Goal: Use online tool/utility: Utilize a website feature to perform a specific function

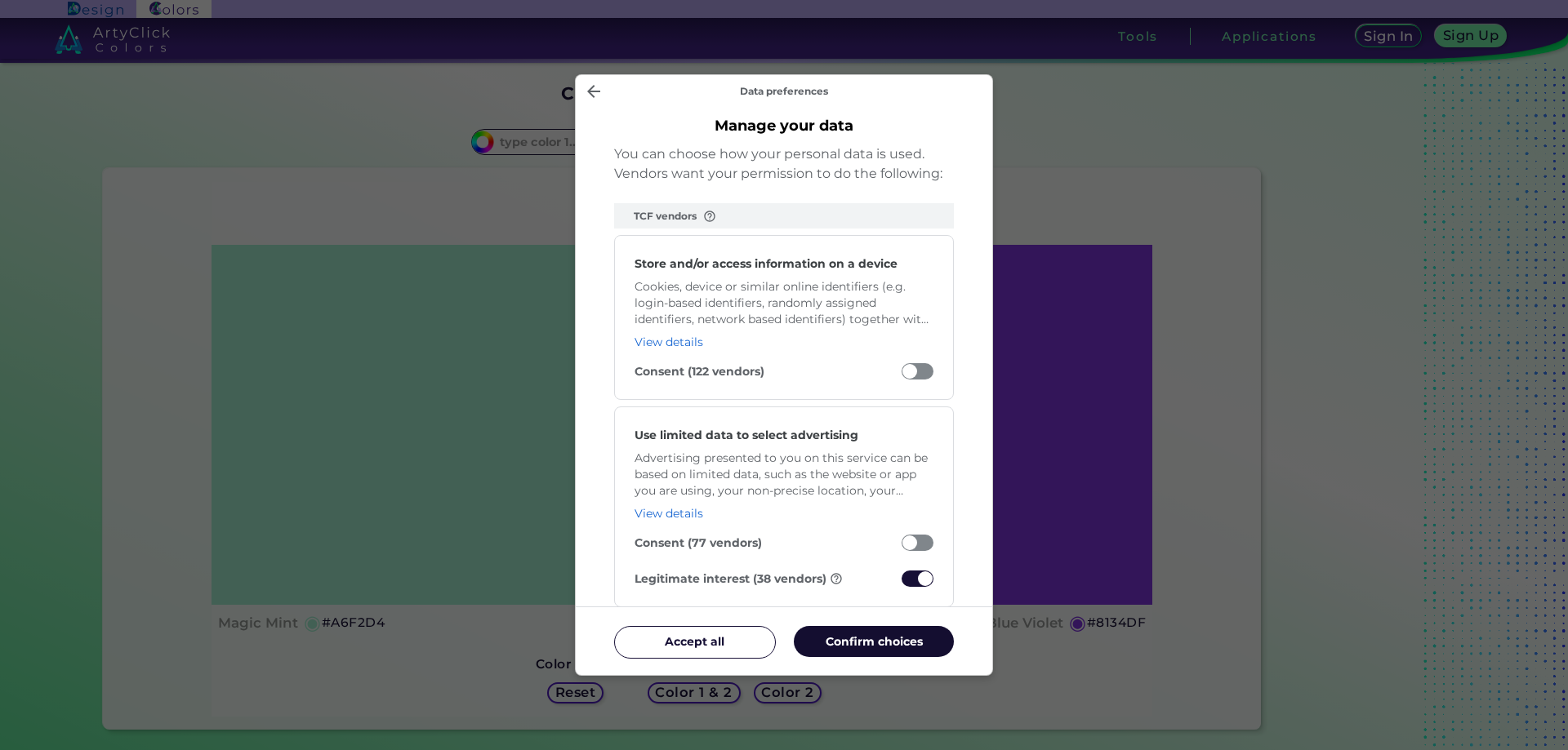
click at [858, 634] on p "Confirm choices" at bounding box center [873, 640] width 160 height 16
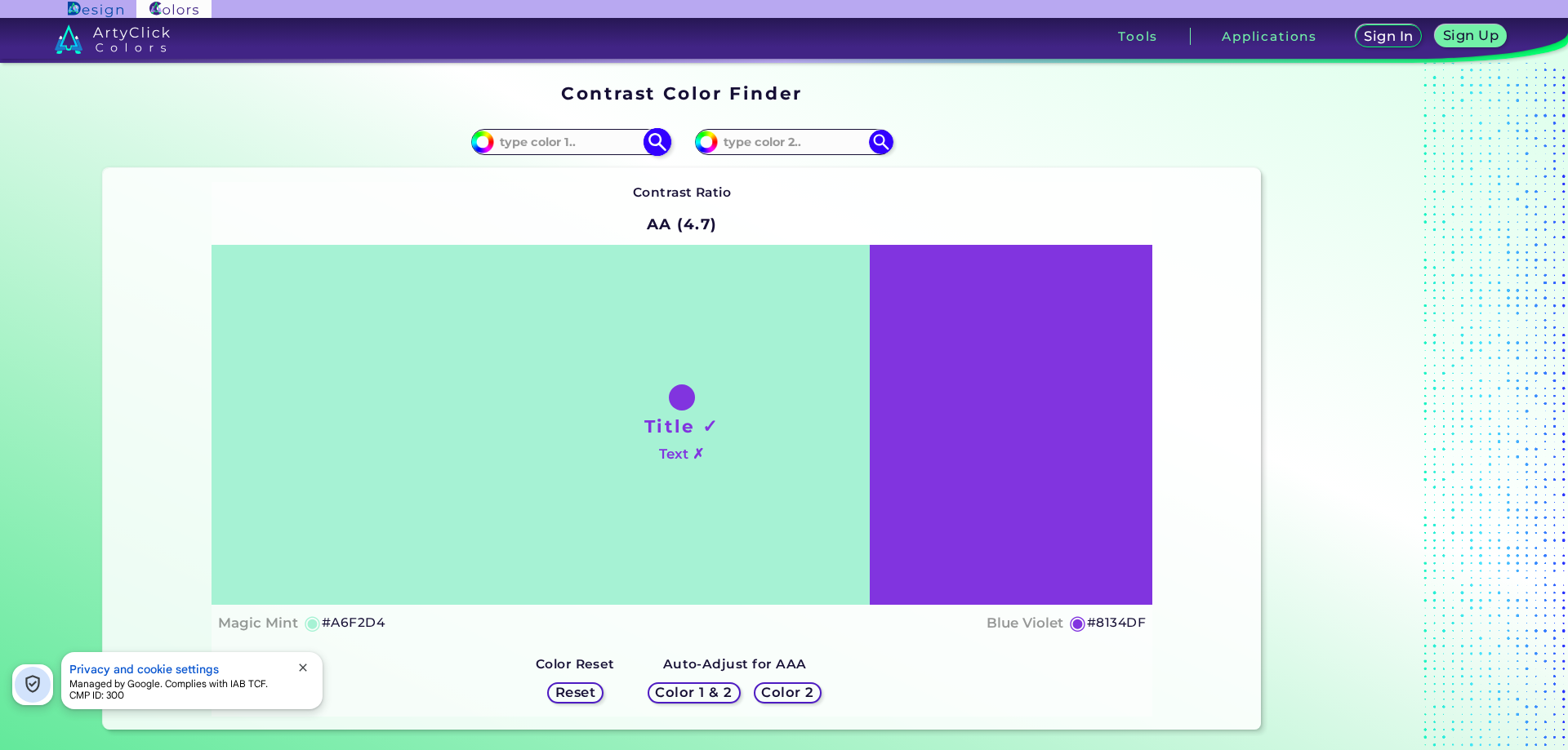
click at [602, 147] on input at bounding box center [570, 141] width 152 height 22
click at [705, 688] on h5 "Color 1 & 2" at bounding box center [693, 692] width 70 height 12
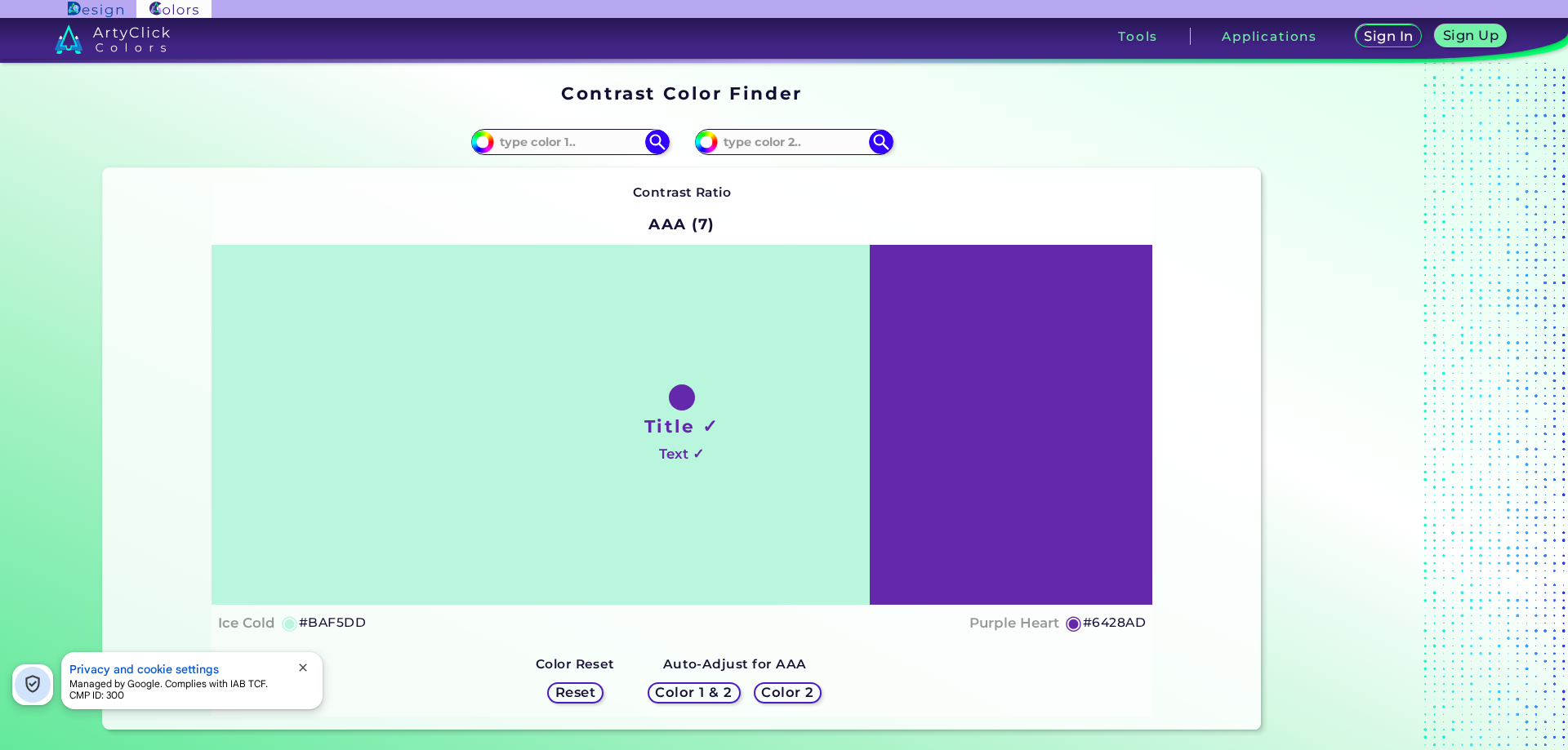
click at [770, 691] on h5 "Color 2" at bounding box center [787, 692] width 53 height 14
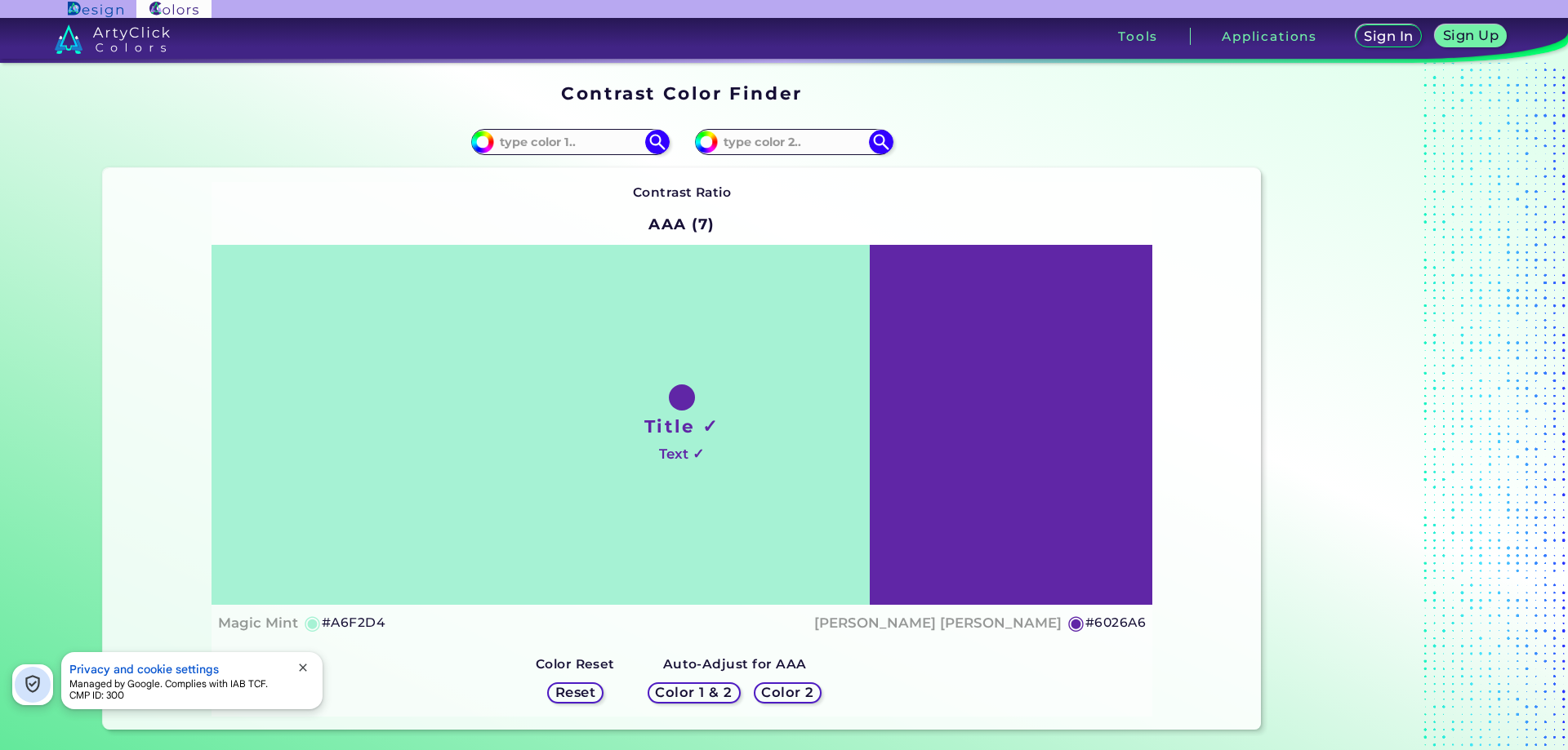
click at [703, 697] on h5 "Color 1 & 2" at bounding box center [694, 692] width 71 height 12
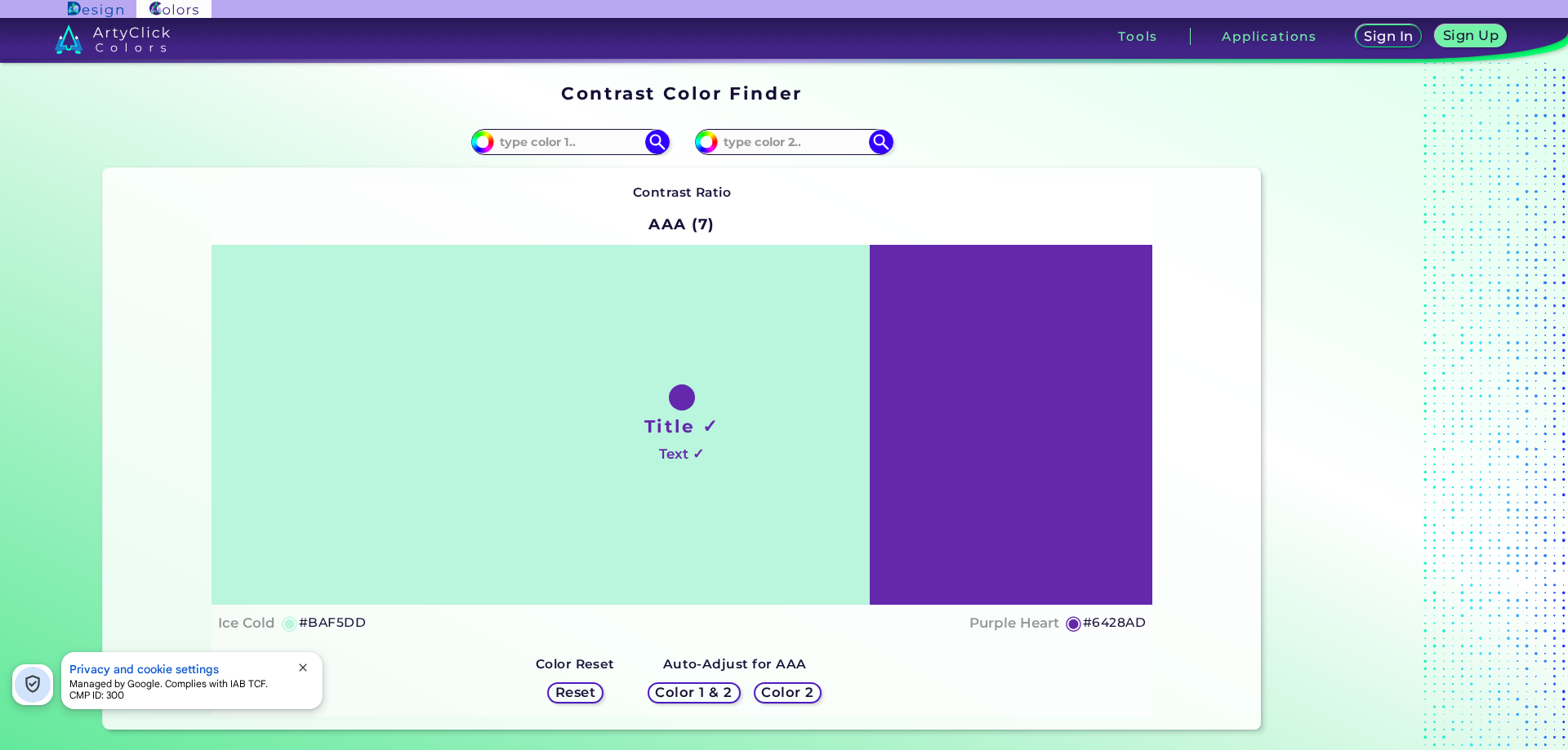
click at [763, 703] on div "Color 2" at bounding box center [787, 693] width 65 height 21
click at [767, 697] on h5 "Color 2" at bounding box center [788, 693] width 51 height 13
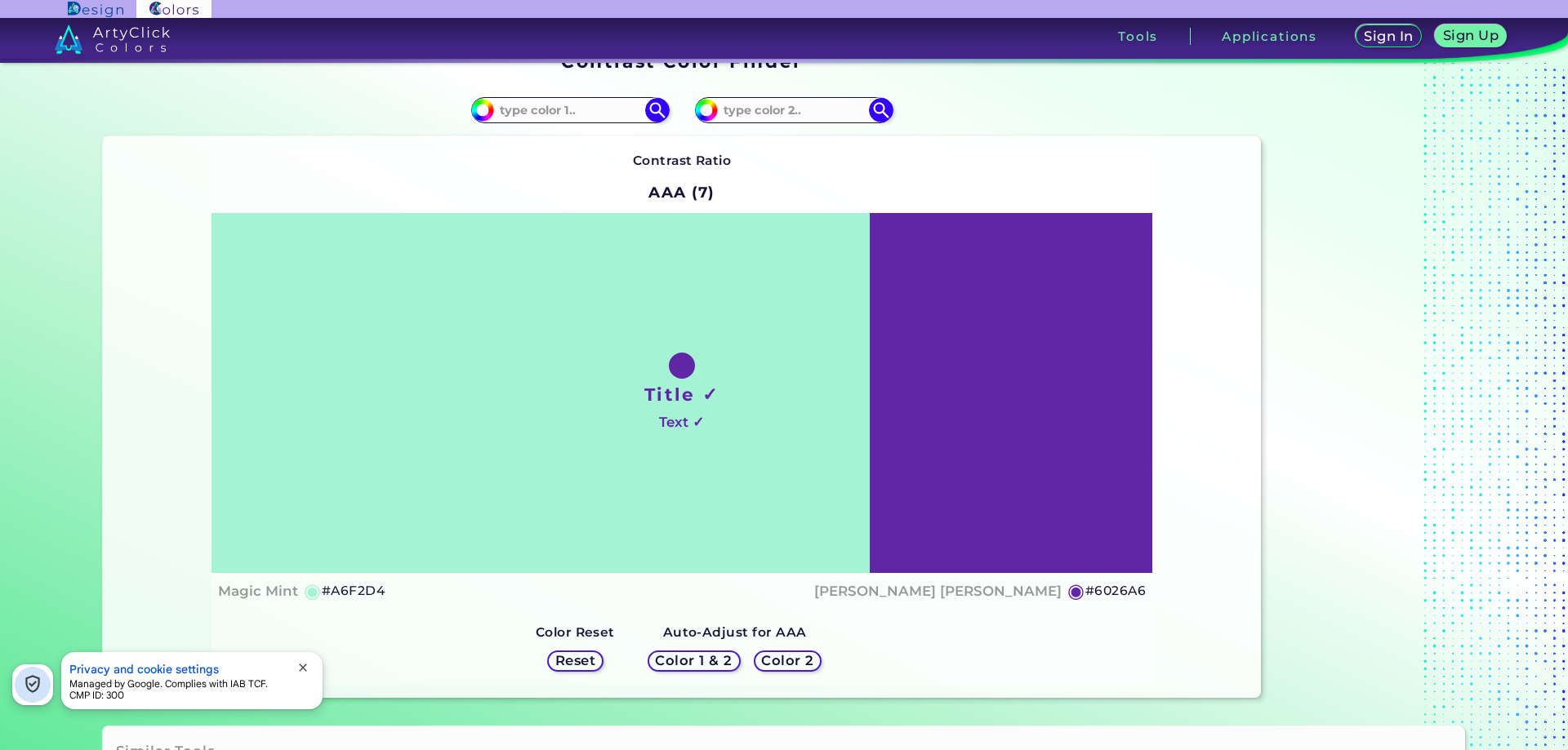
scroll to position [27, 0]
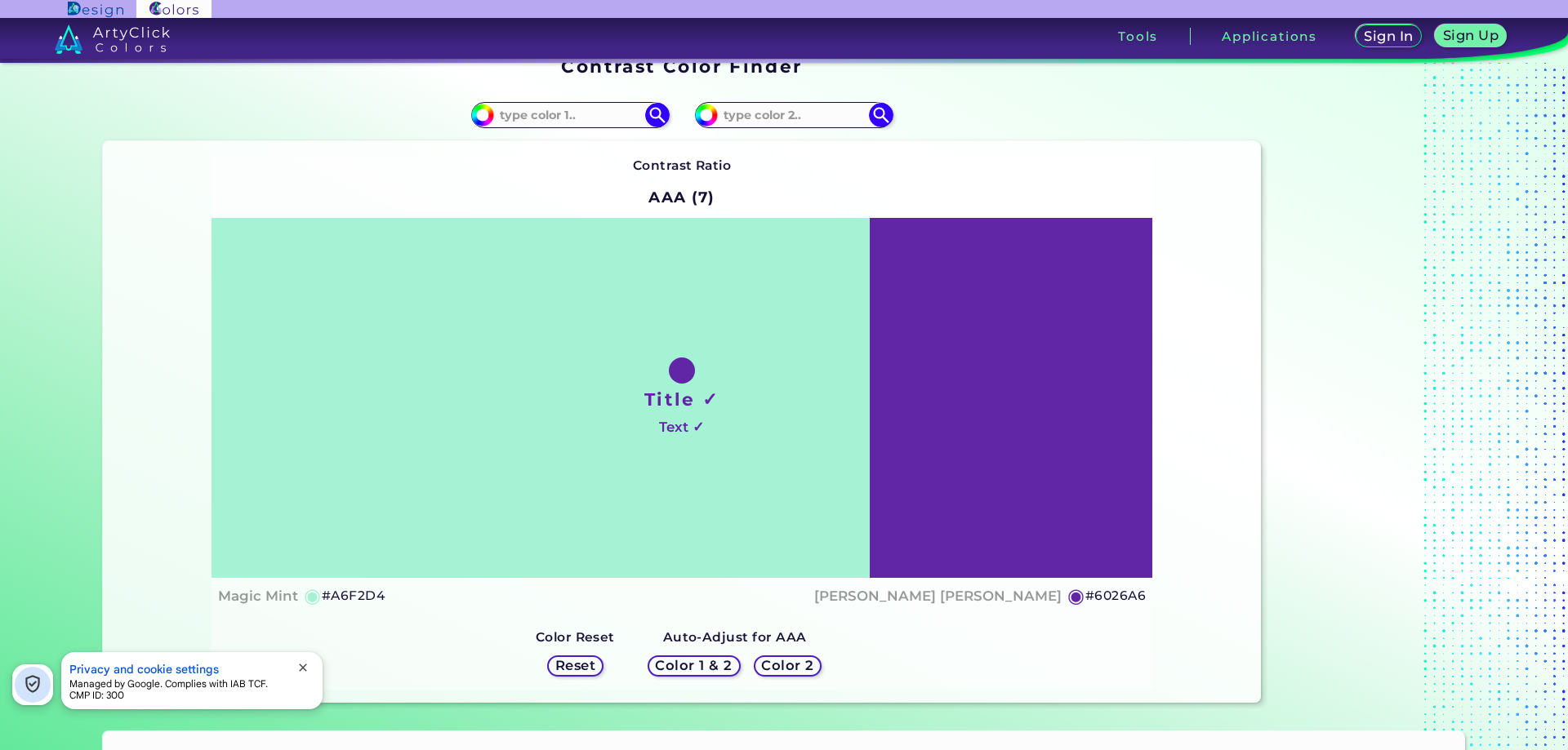
click at [591, 664] on h5 "Reset" at bounding box center [574, 665] width 37 height 12
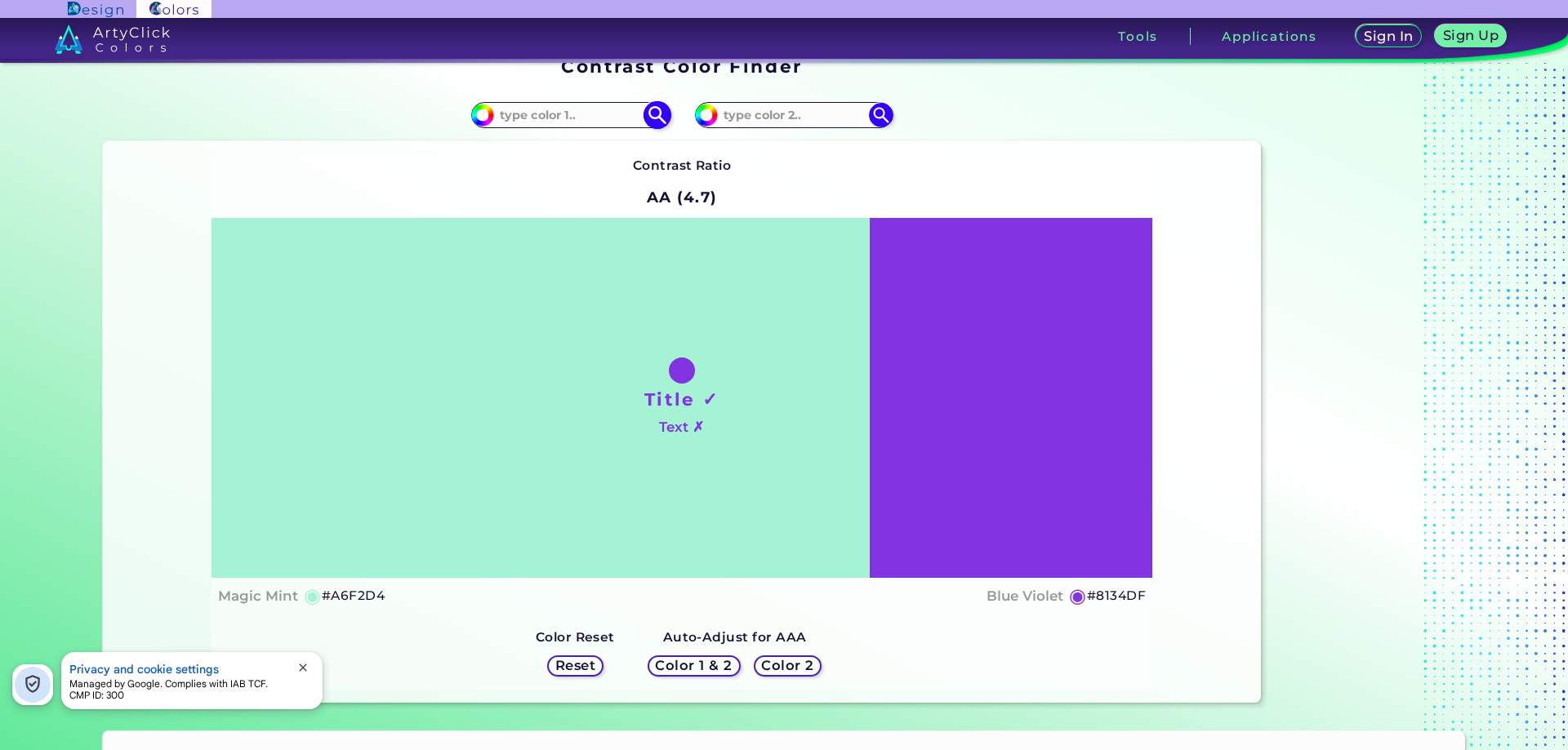
click at [525, 110] on input at bounding box center [570, 115] width 152 height 22
click at [555, 107] on input at bounding box center [570, 115] width 152 height 22
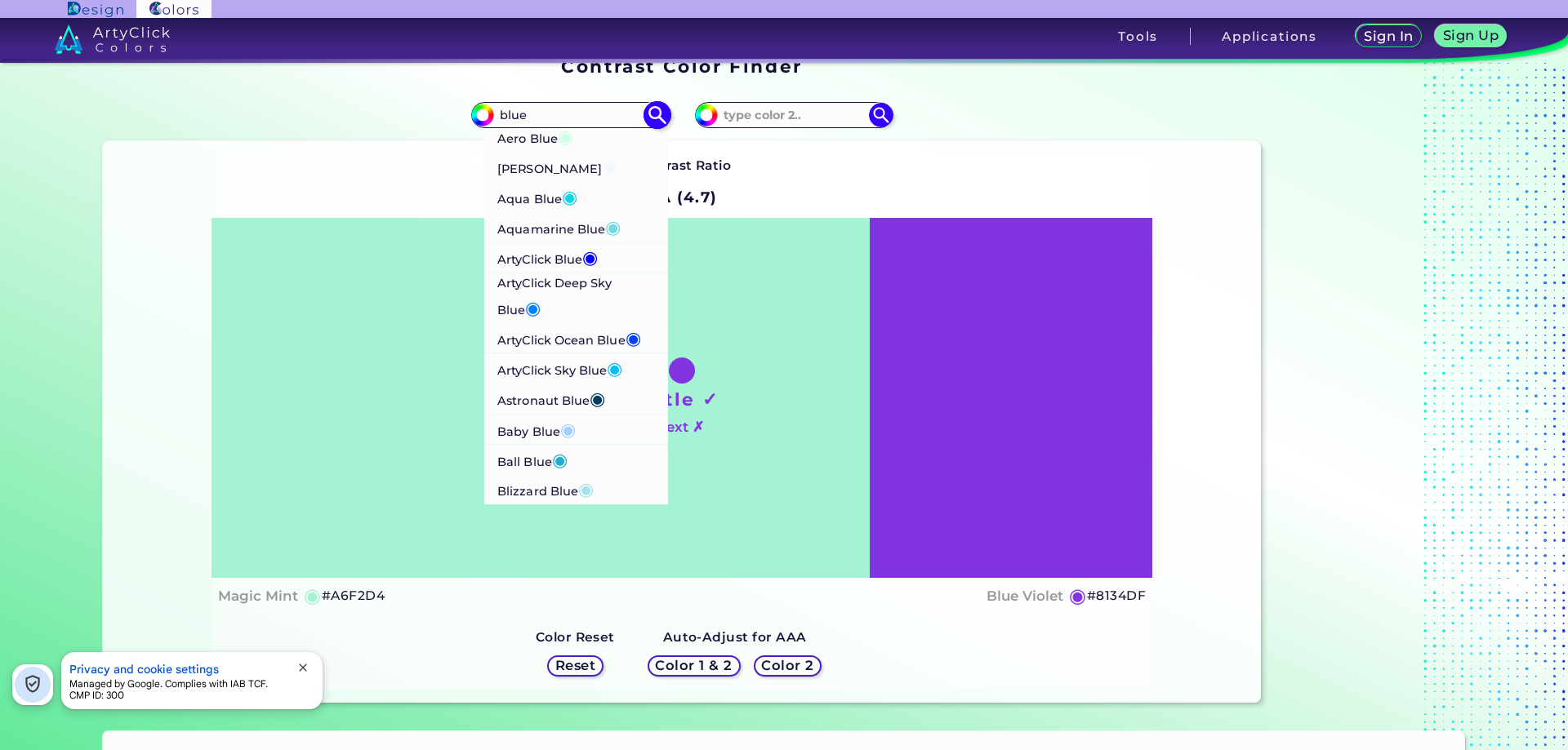
type input "blue"
click at [564, 401] on p "Astronaut Blue ◉" at bounding box center [551, 399] width 108 height 30
type input "#013e62"
type input "#013E62"
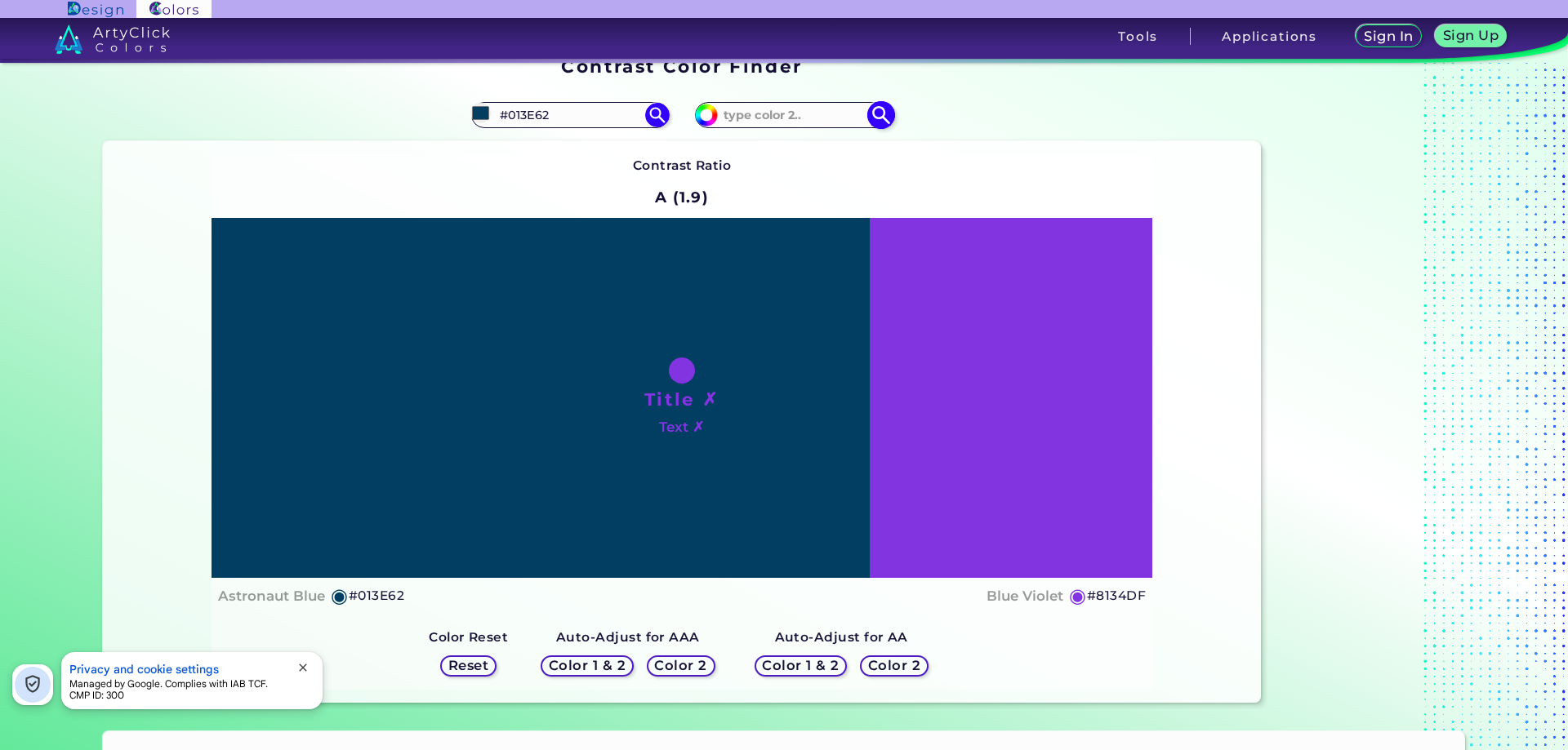
click at [740, 105] on input at bounding box center [793, 115] width 152 height 22
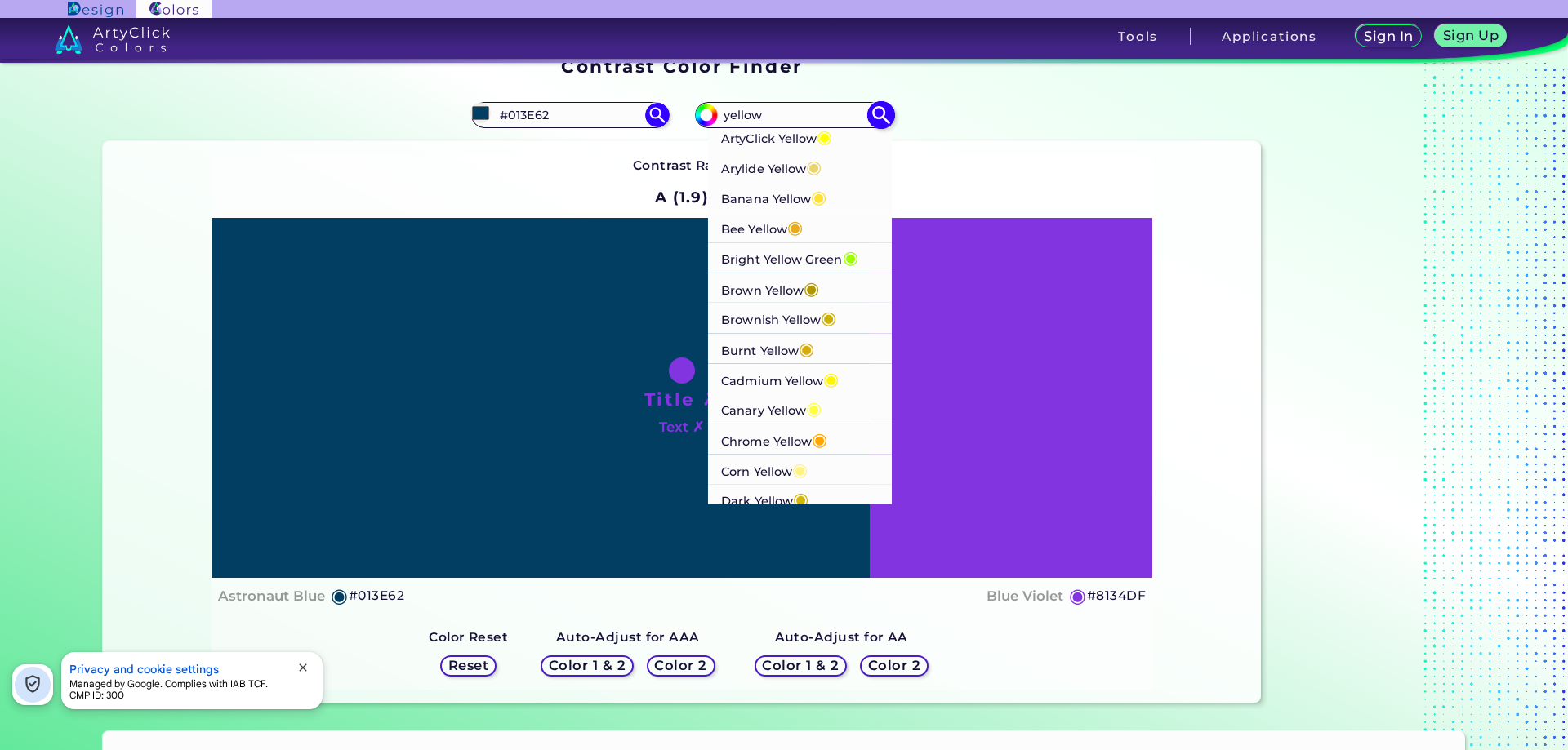
type input "yellow"
click at [821, 410] on li "Canary Yellow ◉" at bounding box center [800, 409] width 185 height 30
type input "#fffe40"
type input "#FFFE40"
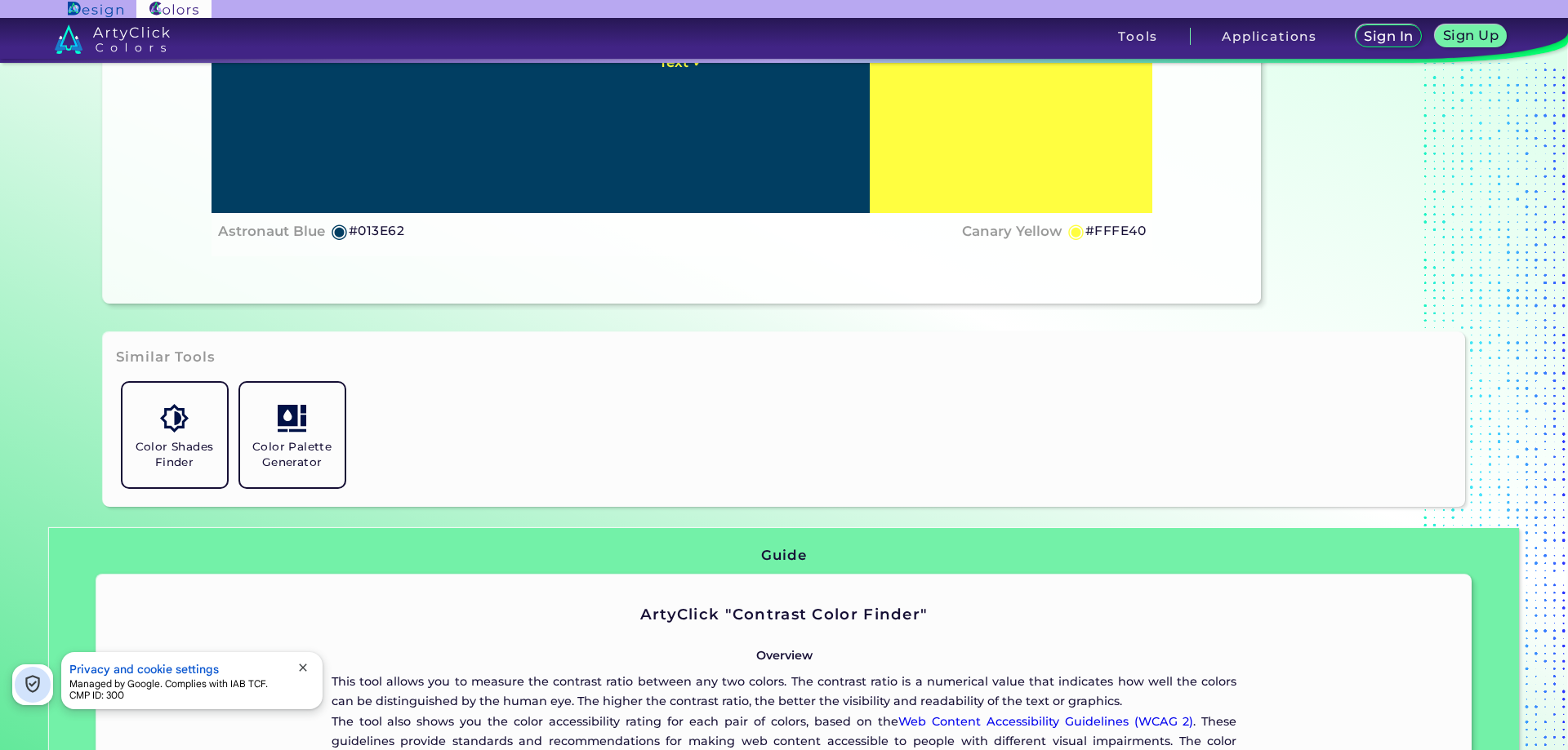
scroll to position [440, 0]
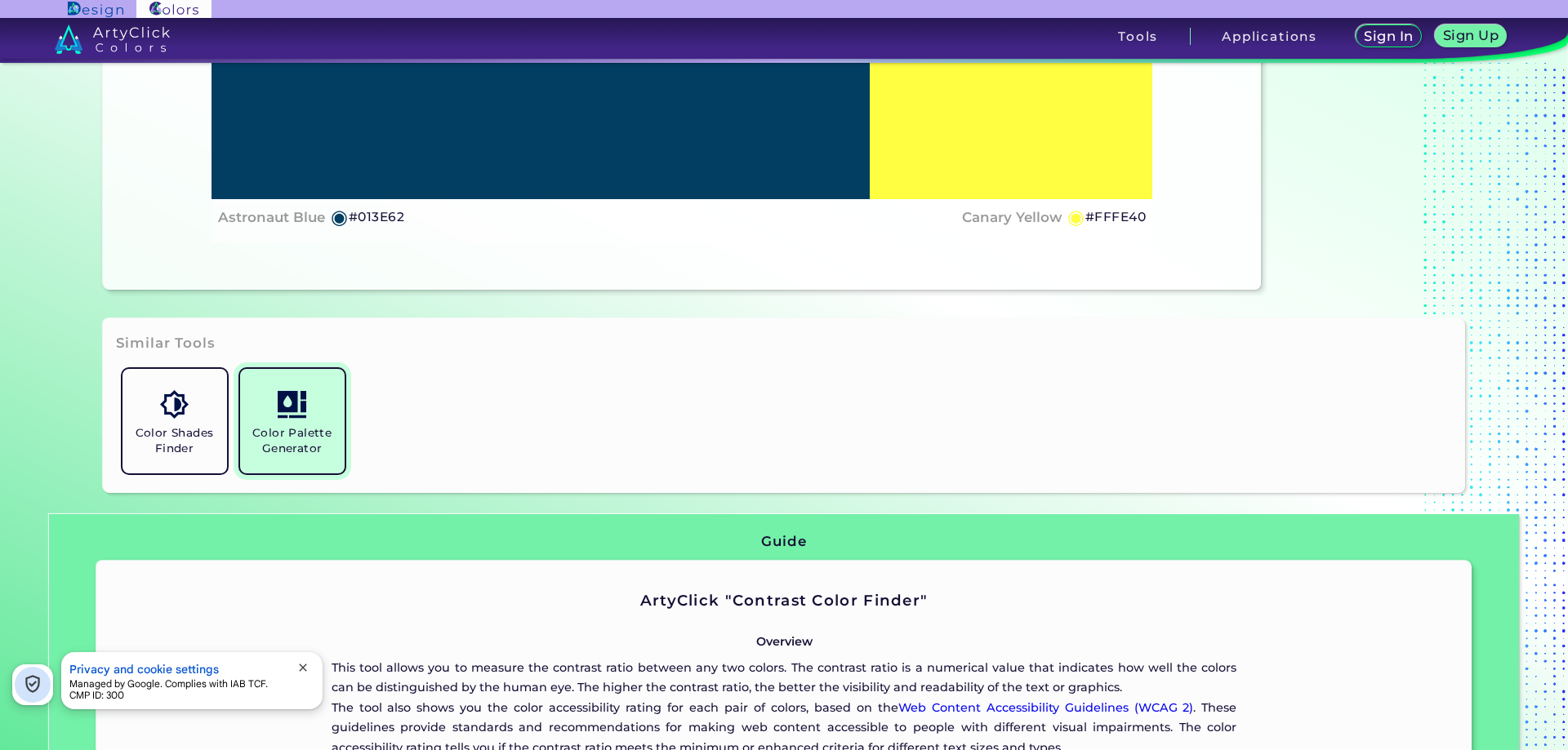
click at [295, 425] on h5 "Color Palette Generator" at bounding box center [292, 440] width 92 height 31
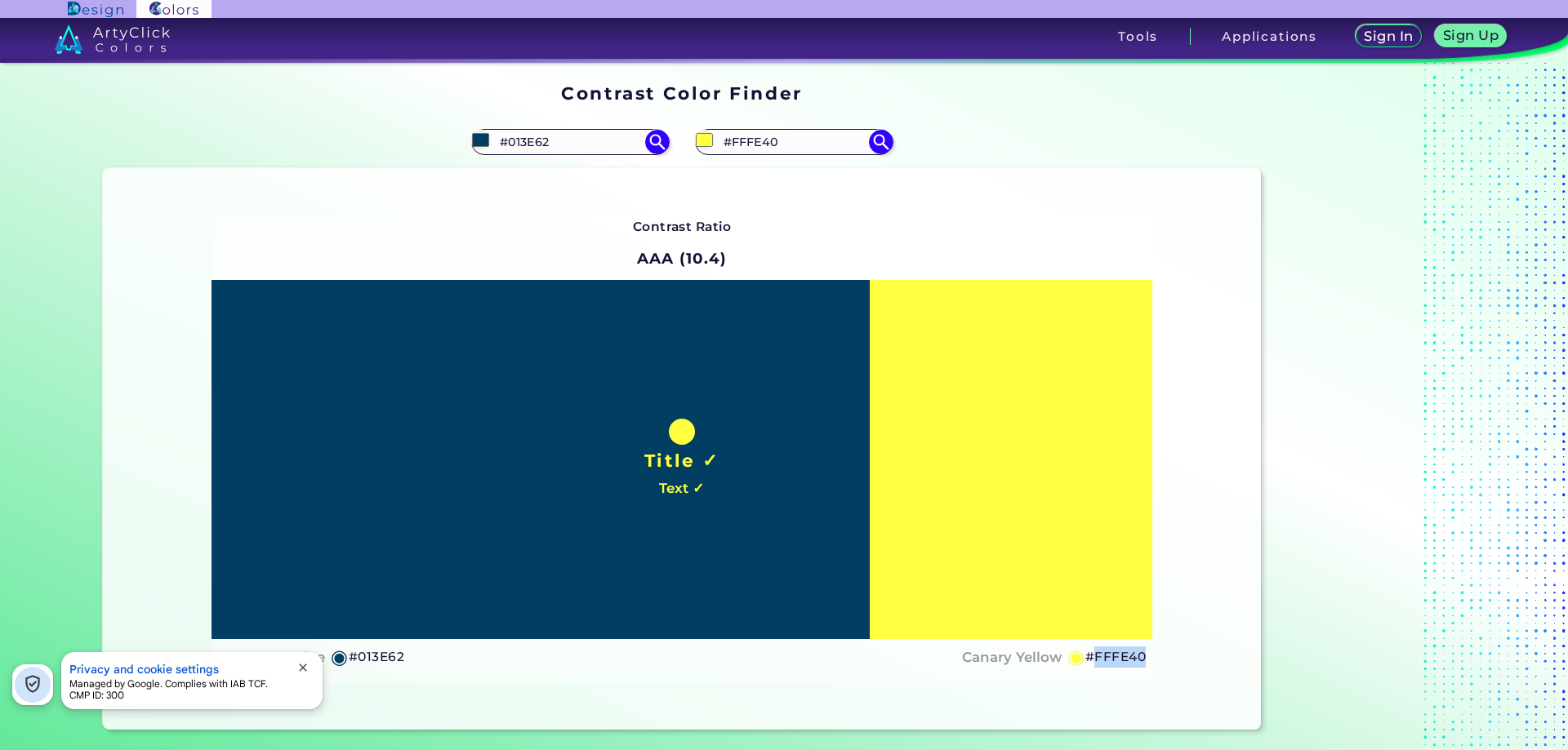
drag, startPoint x: 1142, startPoint y: 652, endPoint x: 1093, endPoint y: 659, distance: 49.5
click at [1093, 659] on div "Title ✓ Text ✓ Astronaut Blue ◉ #013E62 Canary Yellow ◉ #FFFE40" at bounding box center [682, 478] width 940 height 396
copy h5 "FFFE40"
drag, startPoint x: 780, startPoint y: 144, endPoint x: 621, endPoint y: 143, distance: 159.0
click at [624, 143] on section "#013e62 #013E62 Aero Blue ◉ [PERSON_NAME] Blue ◉ Aqua Blue ◉ Aquamarine Blue ◉ …" at bounding box center [682, 422] width 1172 height 626
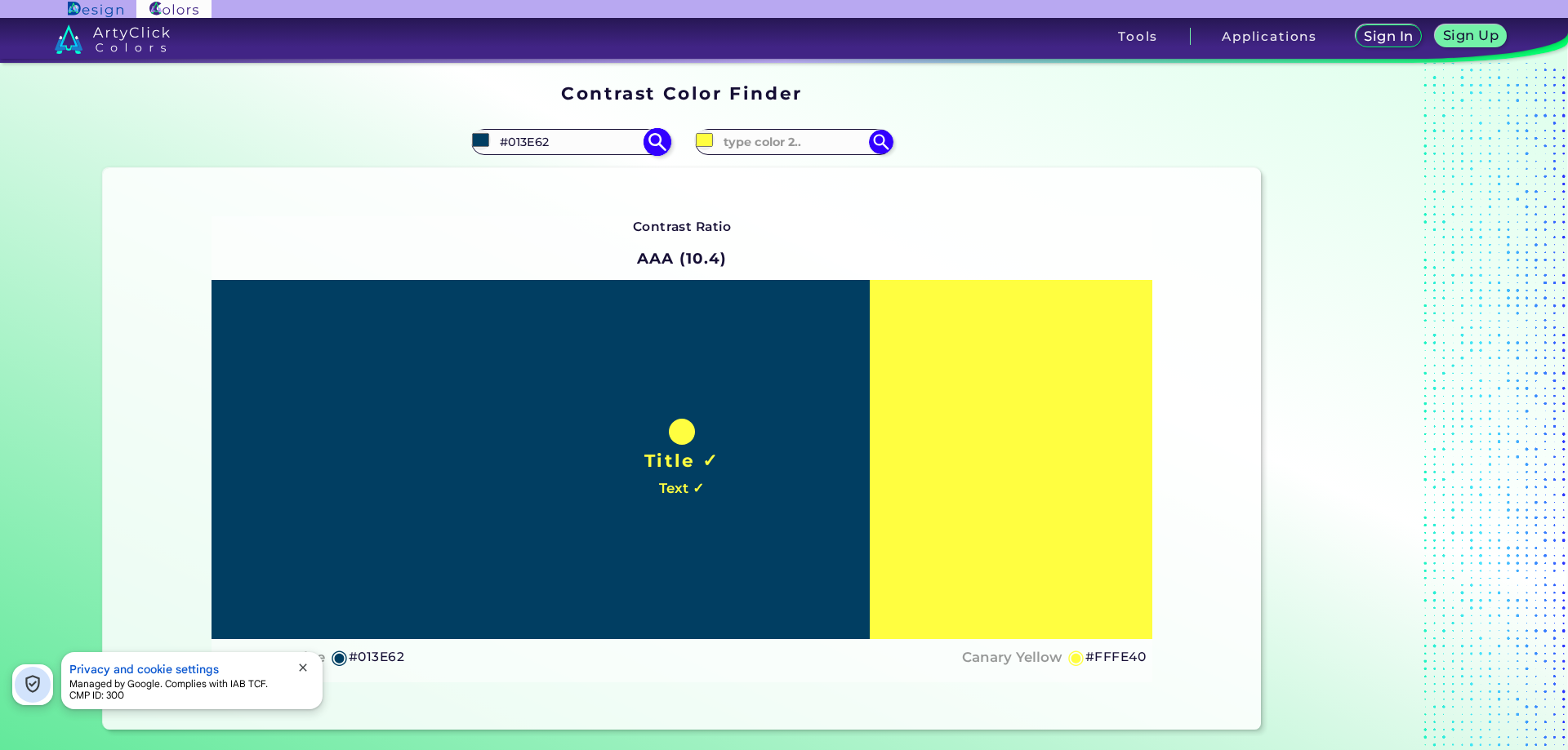
paste input "FFFE40"
type input "#FFFE40"
type input "FFFFFF"
type input "#ffffff"
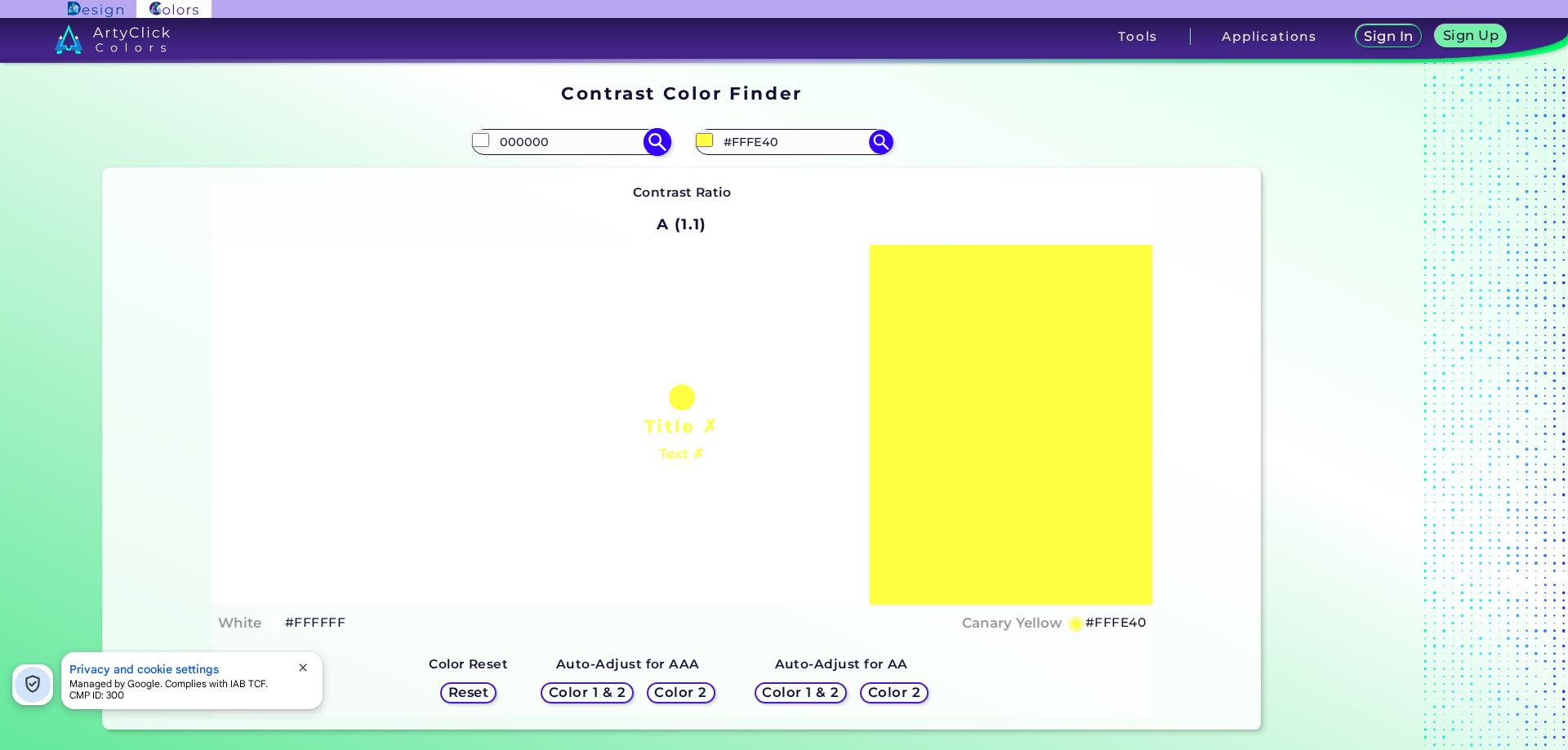
type input "000000"
type input "#000000"
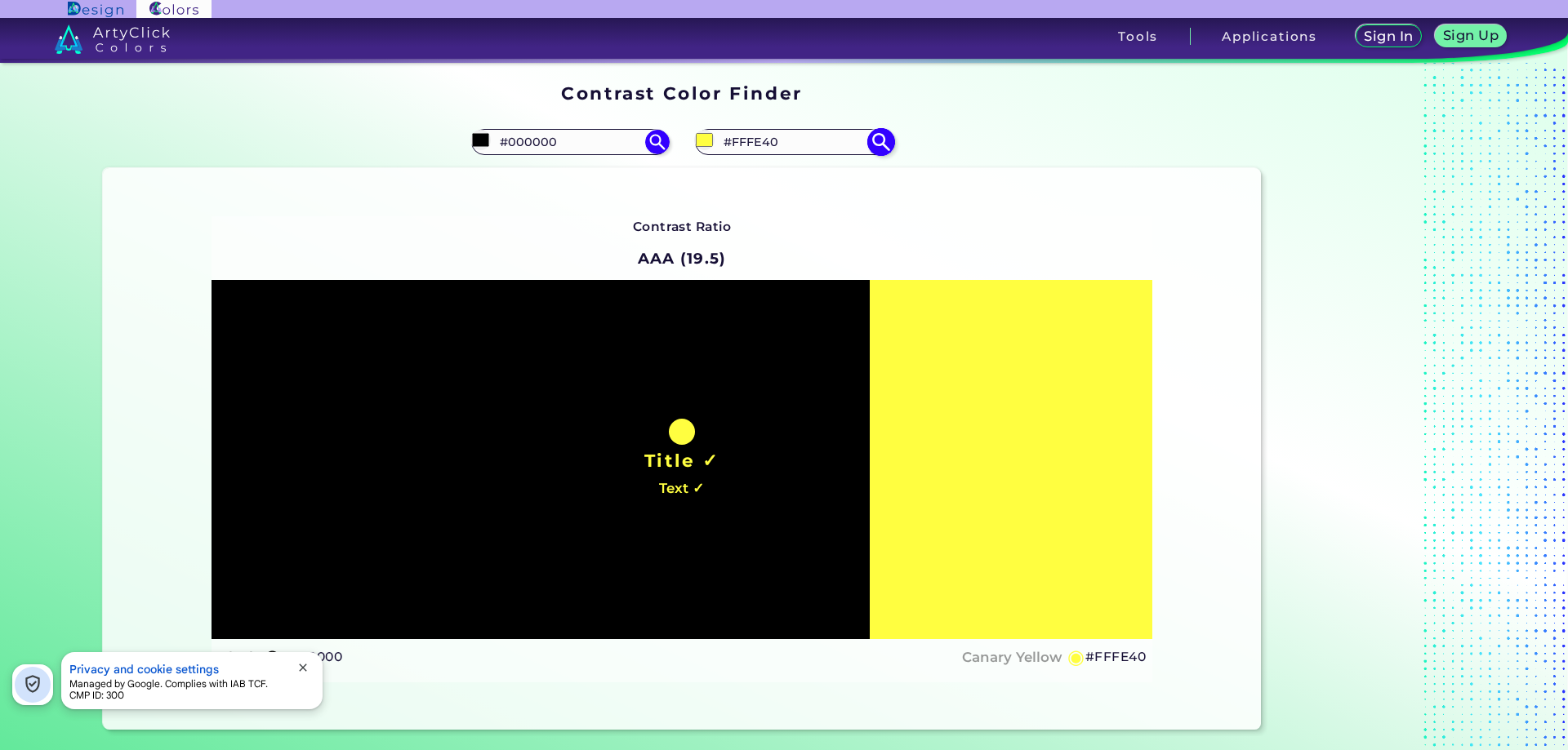
drag, startPoint x: 728, startPoint y: 141, endPoint x: 786, endPoint y: 144, distance: 58.1
click at [786, 144] on input "#FFFE40" at bounding box center [793, 141] width 152 height 22
click at [576, 137] on input "#000000" at bounding box center [570, 141] width 152 height 22
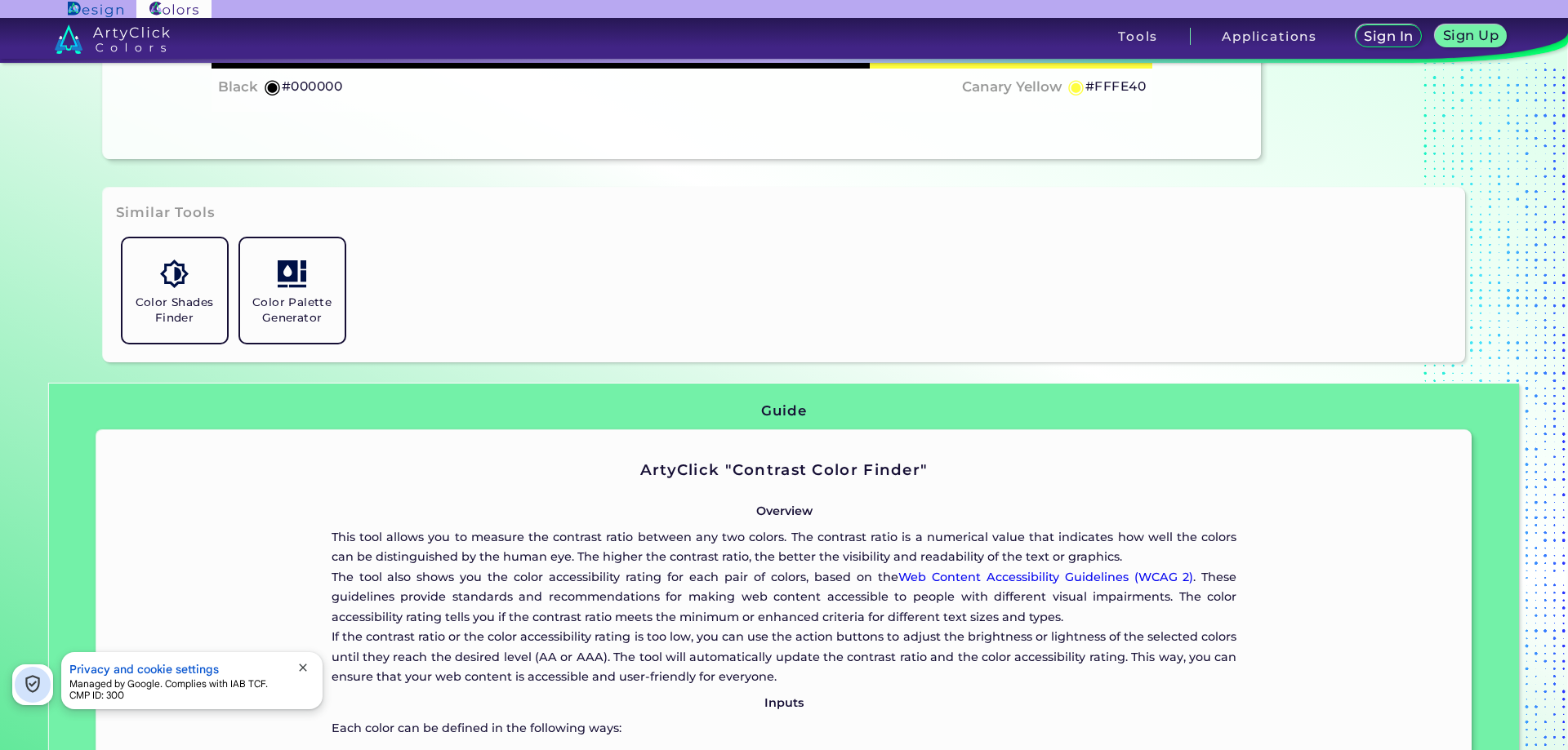
scroll to position [574, 0]
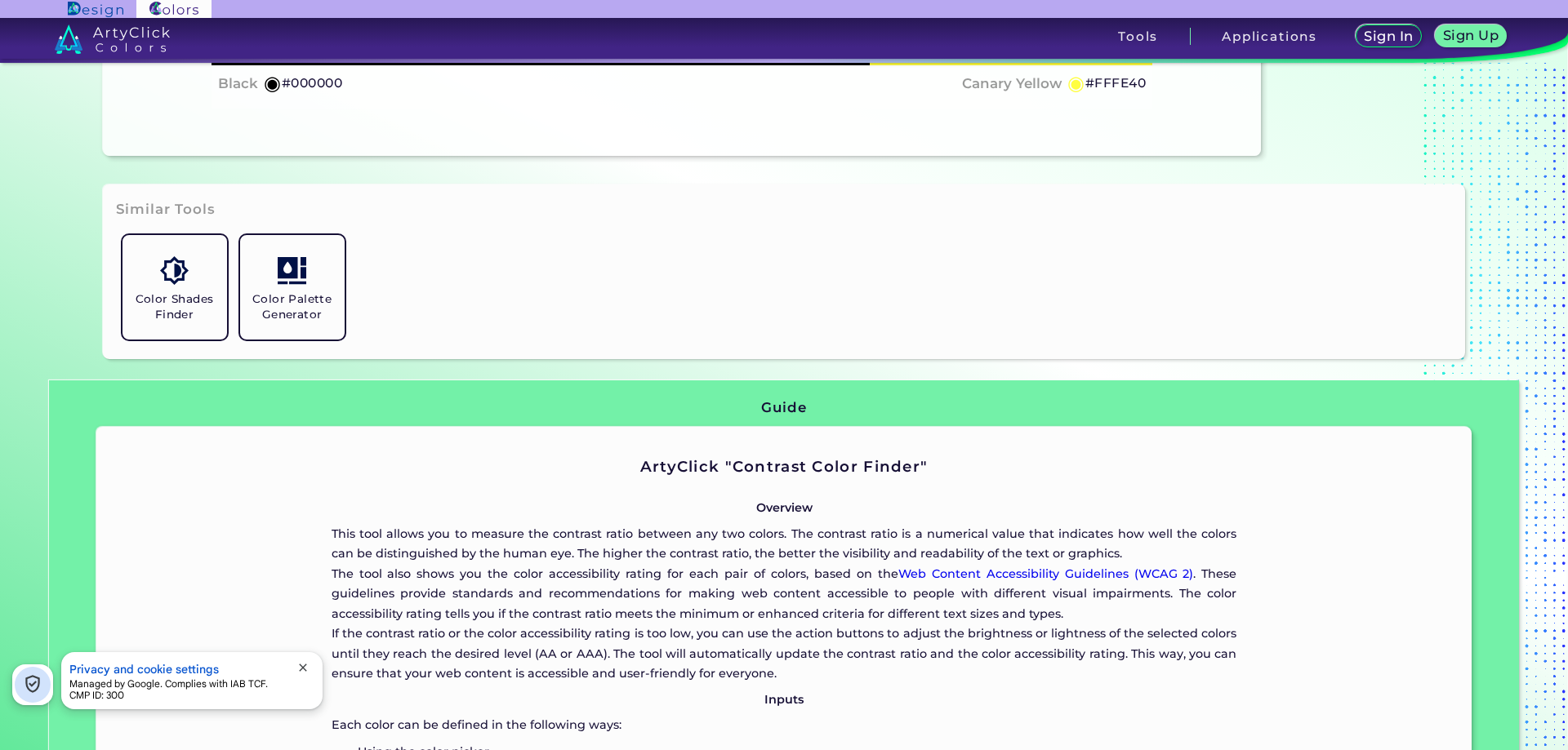
drag, startPoint x: 494, startPoint y: 554, endPoint x: 1097, endPoint y: 665, distance: 613.1
click at [1097, 665] on section "Overview This tool allows you to measure the contrast ratio between any two col…" at bounding box center [784, 591] width 906 height 186
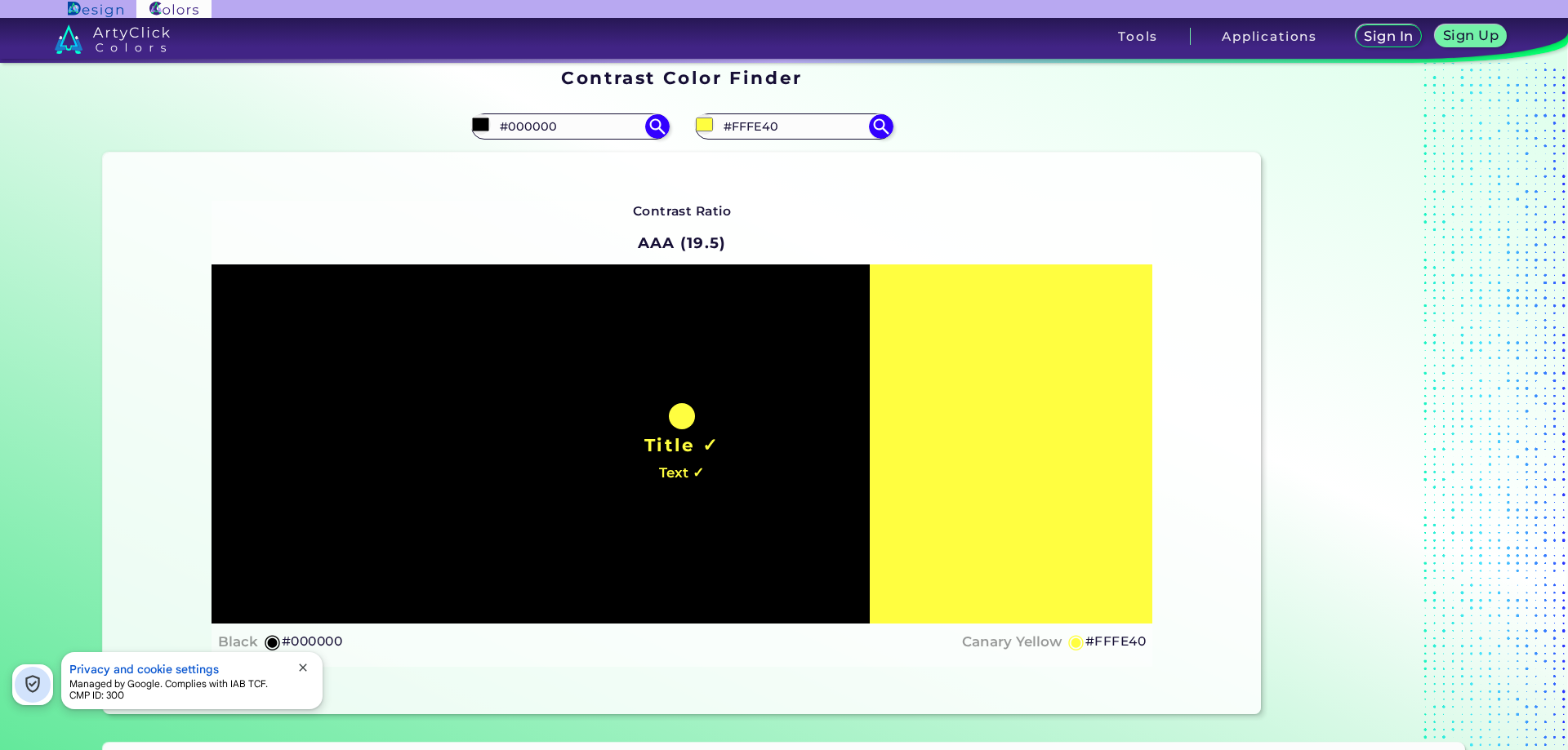
scroll to position [0, 0]
